Goal: Navigation & Orientation: Find specific page/section

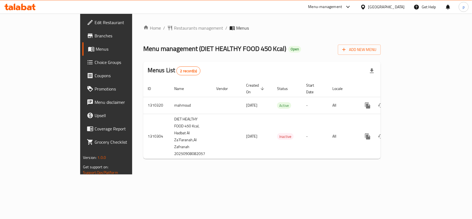
click at [391, 7] on div "[GEOGRAPHIC_DATA]" at bounding box center [386, 7] width 37 height 6
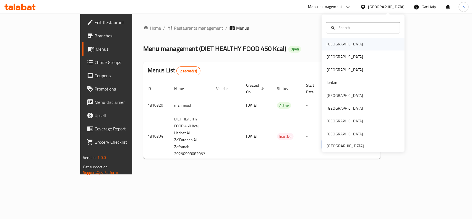
click at [340, 41] on div "Bahrain" at bounding box center [363, 44] width 83 height 13
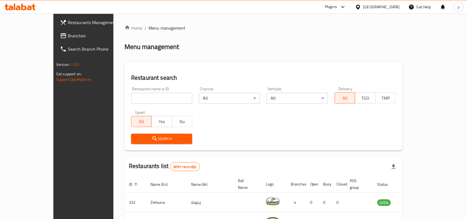
click at [390, 6] on div "Bahrain" at bounding box center [381, 7] width 37 height 6
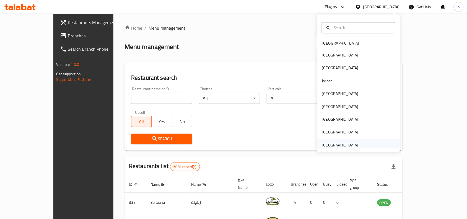
click at [348, 146] on div "[GEOGRAPHIC_DATA]" at bounding box center [340, 145] width 37 height 6
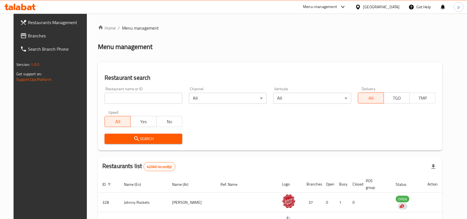
click at [39, 31] on link "Branches" at bounding box center [54, 35] width 76 height 13
